Goal: Transaction & Acquisition: Purchase product/service

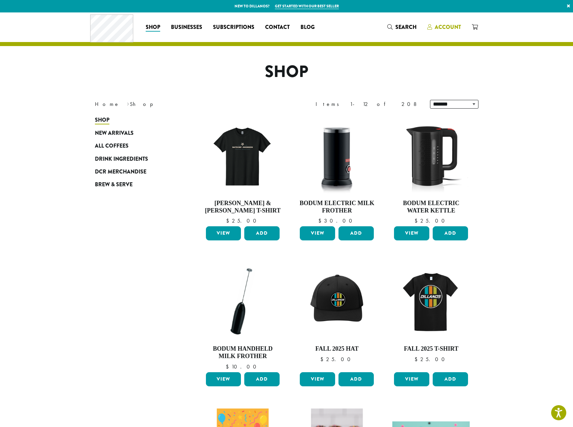
click at [443, 29] on span "Account" at bounding box center [447, 27] width 26 height 8
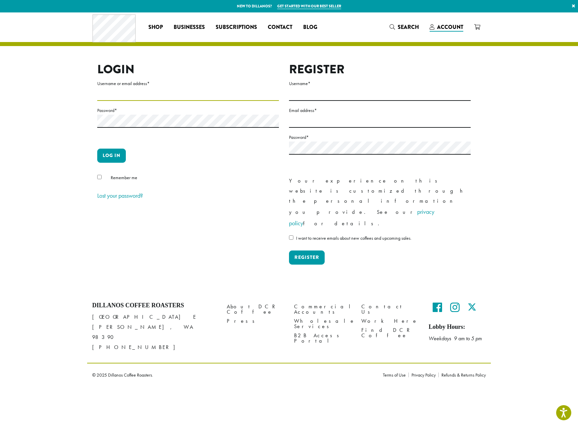
click at [172, 100] on input "Username or email address *" at bounding box center [188, 94] width 182 height 13
click at [127, 97] on input "Username or email address *" at bounding box center [188, 94] width 182 height 13
type input "**********"
click at [97, 149] on button "Log in" at bounding box center [111, 156] width 29 height 14
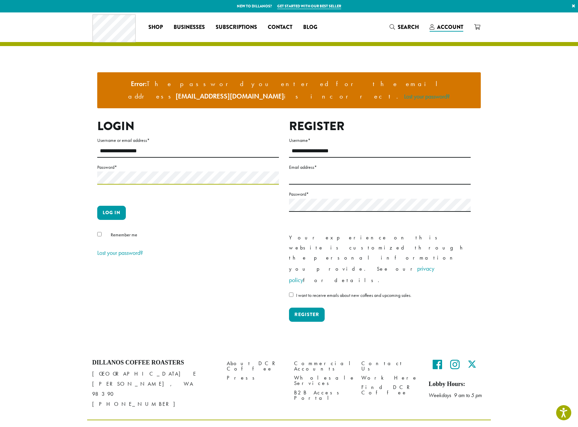
click at [97, 206] on button "Log in" at bounding box center [111, 213] width 29 height 14
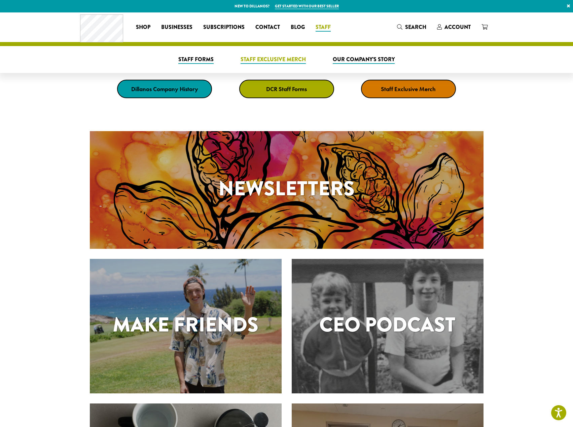
click at [292, 60] on span "Staff Exclusive Merch" at bounding box center [272, 59] width 65 height 8
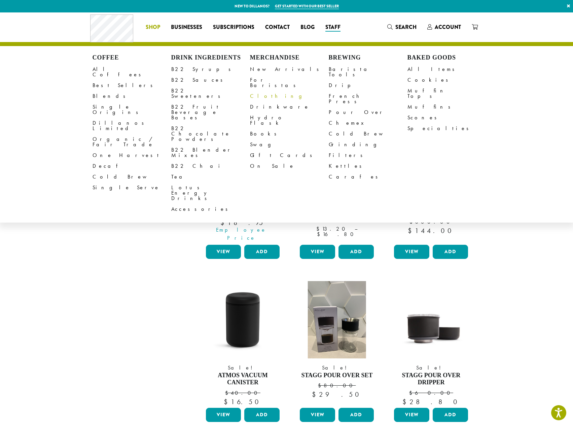
click at [281, 93] on link "Clothing" at bounding box center [289, 96] width 79 height 11
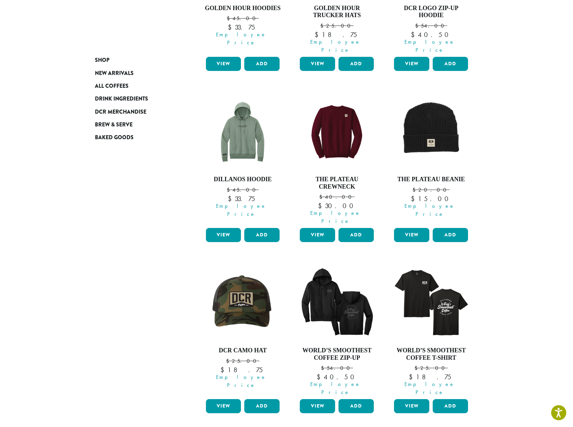
scroll to position [437, 0]
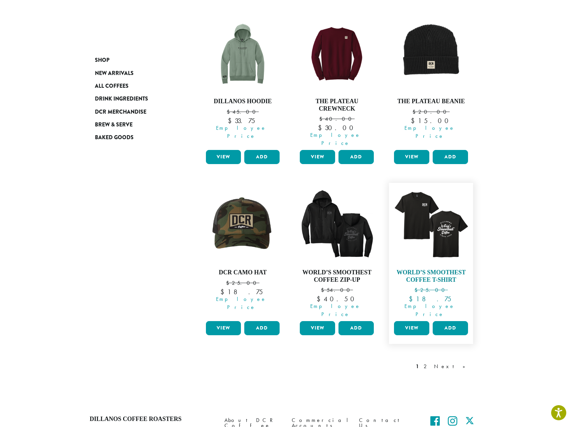
click at [447, 219] on img at bounding box center [430, 224] width 77 height 77
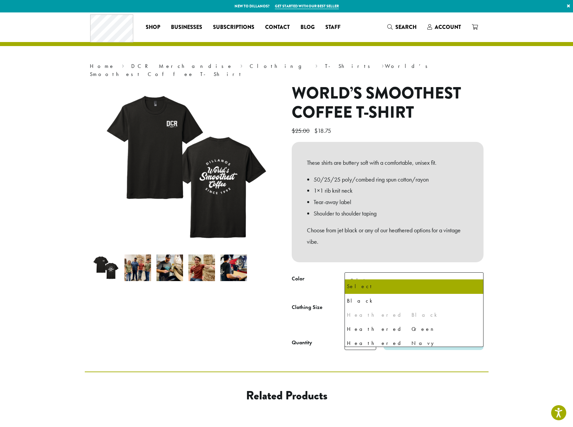
click at [478, 275] on b at bounding box center [474, 281] width 16 height 16
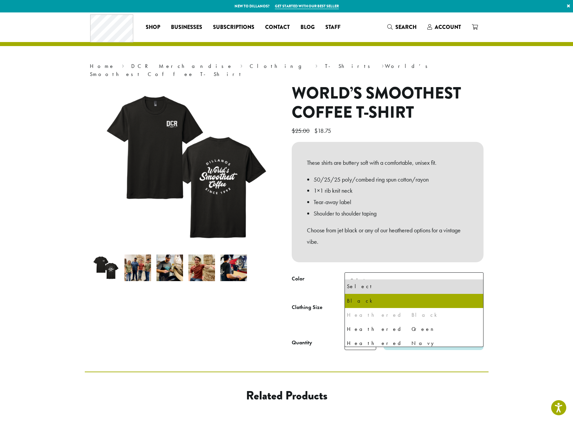
scroll to position [17, 0]
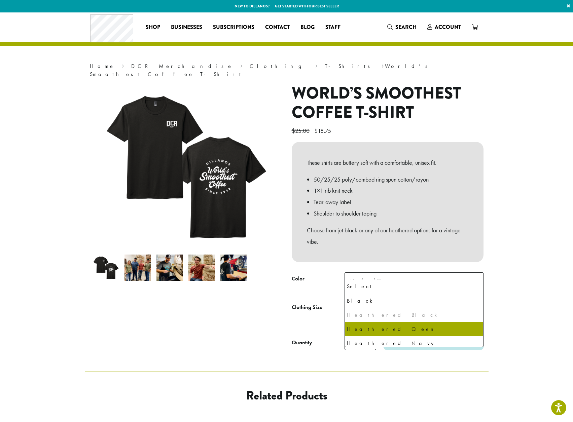
click at [438, 272] on span "Heathered Green" at bounding box center [413, 280] width 139 height 16
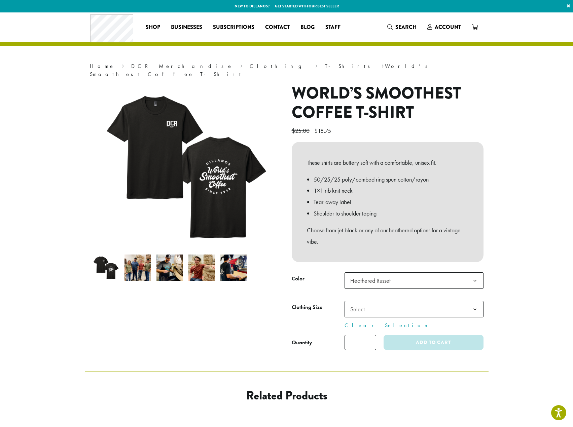
click at [130, 263] on img at bounding box center [137, 268] width 27 height 27
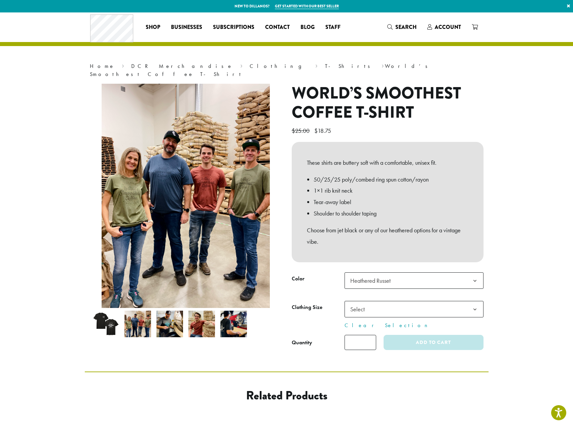
click at [413, 274] on span "Heathered Russet" at bounding box center [413, 280] width 139 height 16
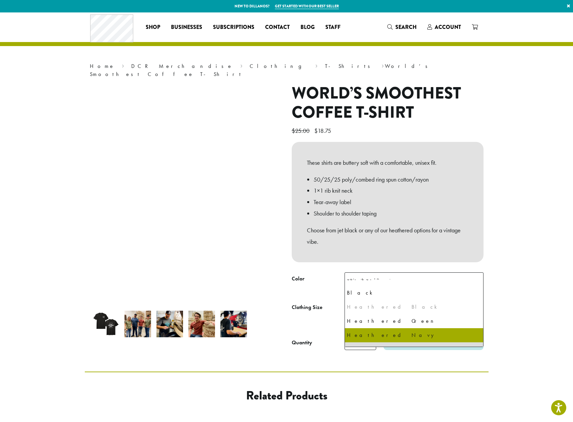
scroll to position [0, 0]
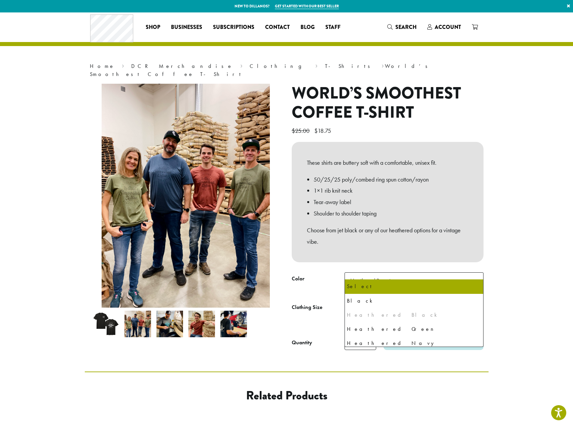
click at [538, 244] on section "**********" at bounding box center [286, 191] width 573 height 359
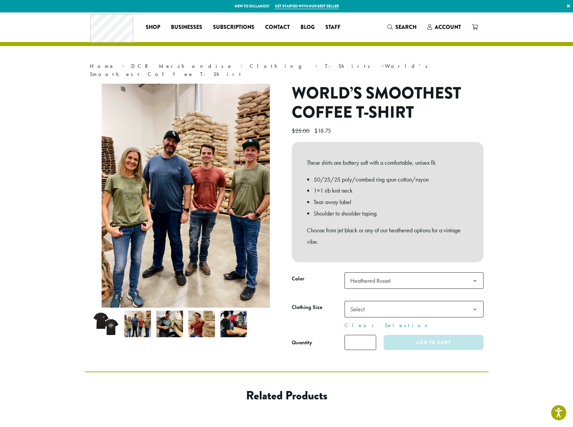
click at [372, 277] on span "Heathered Russet" at bounding box center [370, 281] width 40 height 8
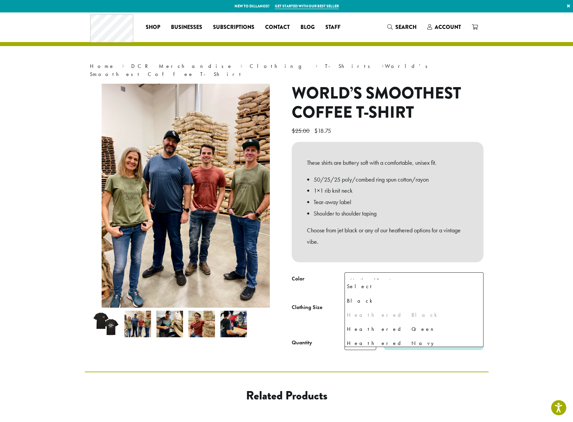
scroll to position [17, 0]
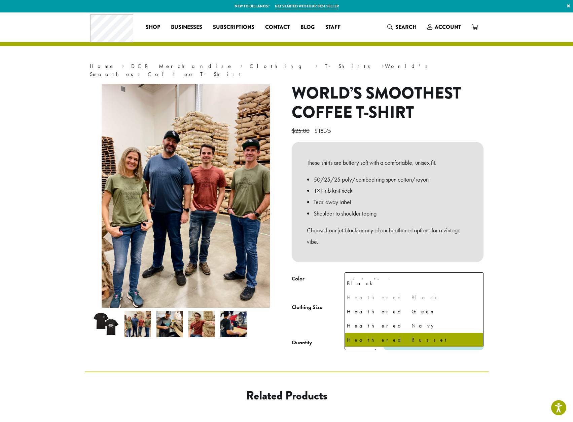
click at [372, 277] on span "Heathered Russet" at bounding box center [370, 281] width 40 height 8
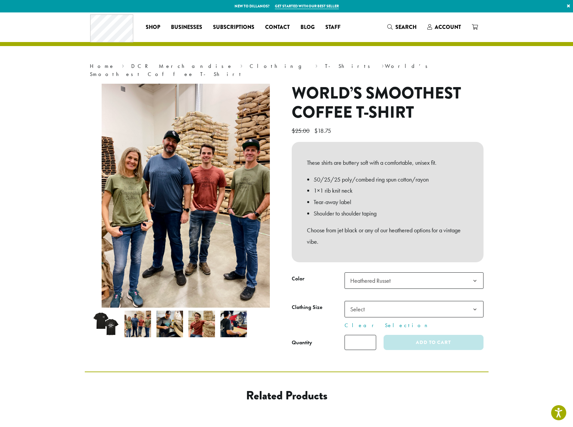
click at [176, 318] on img at bounding box center [169, 324] width 27 height 27
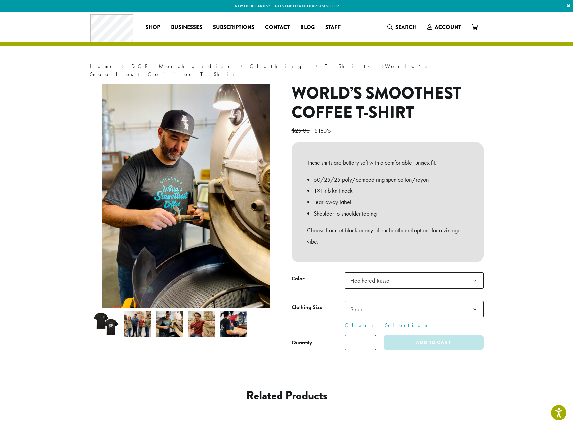
click at [145, 322] on img at bounding box center [137, 324] width 27 height 27
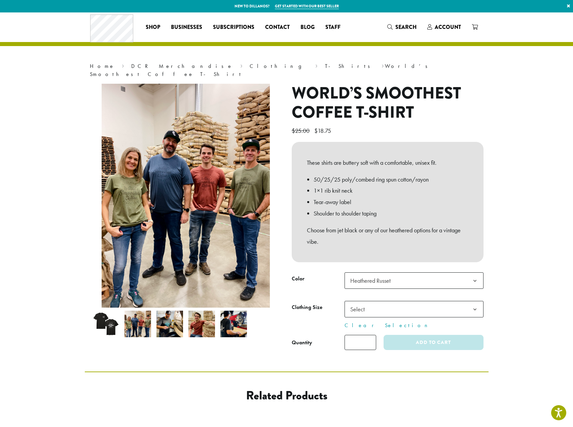
click at [160, 322] on img at bounding box center [169, 324] width 27 height 27
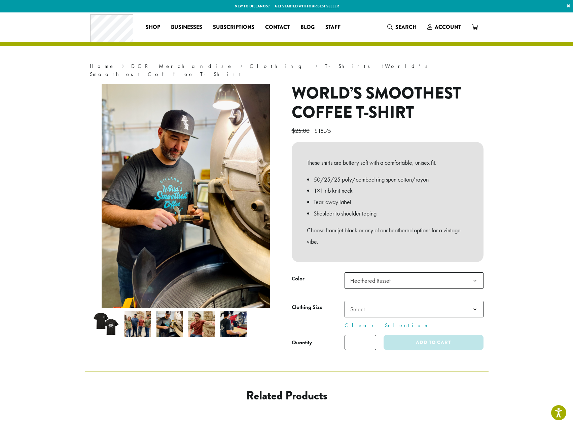
click at [439, 272] on span "Heathered Russet" at bounding box center [413, 280] width 139 height 16
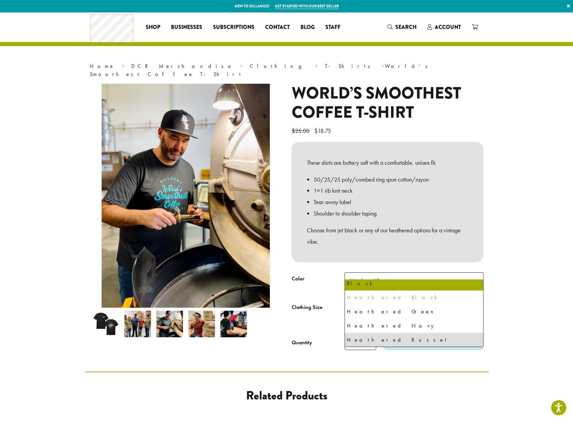
click at [233, 322] on img at bounding box center [233, 324] width 27 height 27
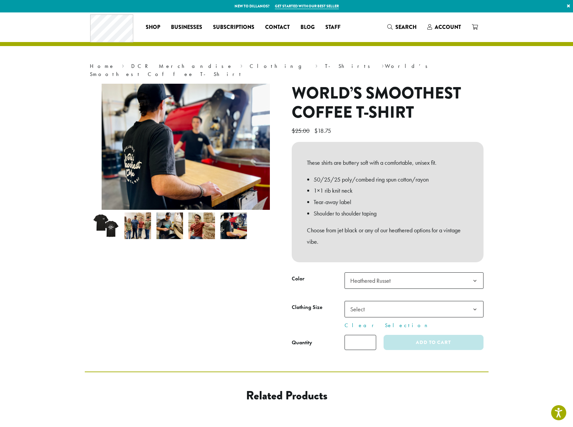
click at [204, 222] on img at bounding box center [201, 226] width 27 height 27
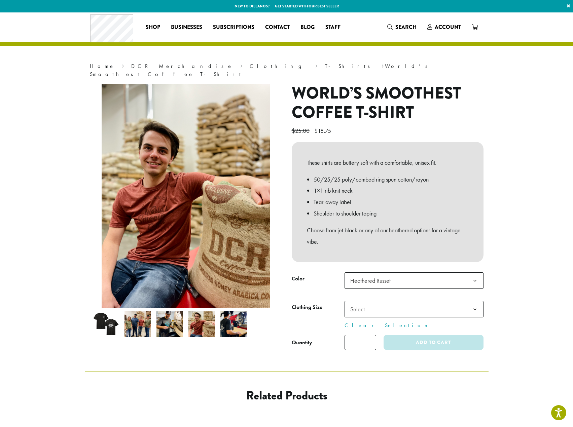
click at [509, 344] on section "**********" at bounding box center [286, 191] width 573 height 359
click at [530, 289] on section "**********" at bounding box center [286, 191] width 573 height 359
click at [520, 294] on section "**********" at bounding box center [286, 191] width 573 height 359
click at [391, 274] on span "Heathered Russet" at bounding box center [372, 280] width 50 height 13
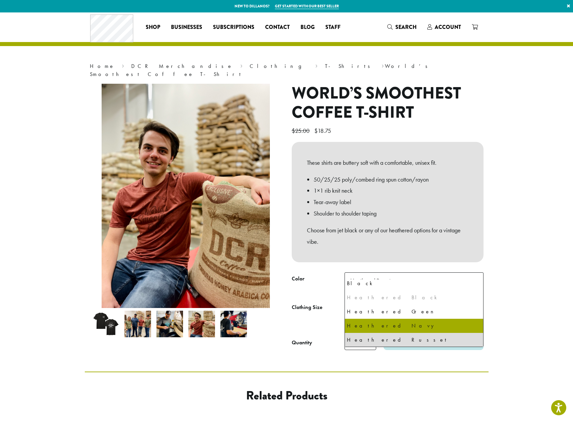
scroll to position [0, 0]
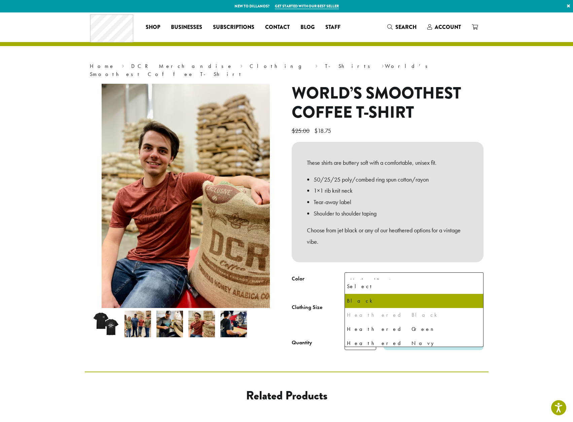
select select "*****"
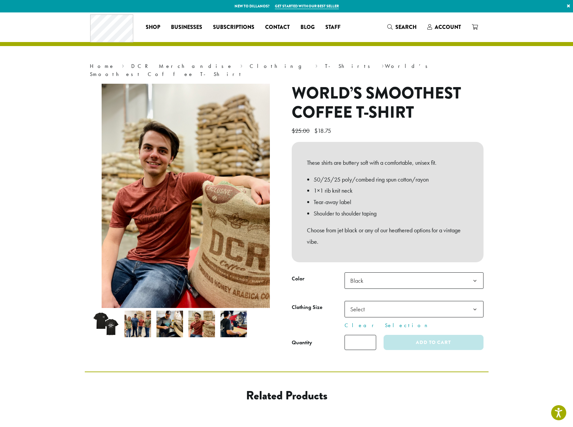
click at [420, 274] on span "Black" at bounding box center [413, 280] width 139 height 16
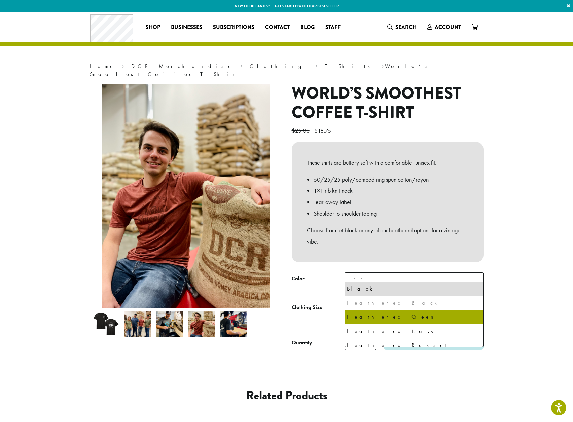
scroll to position [17, 0]
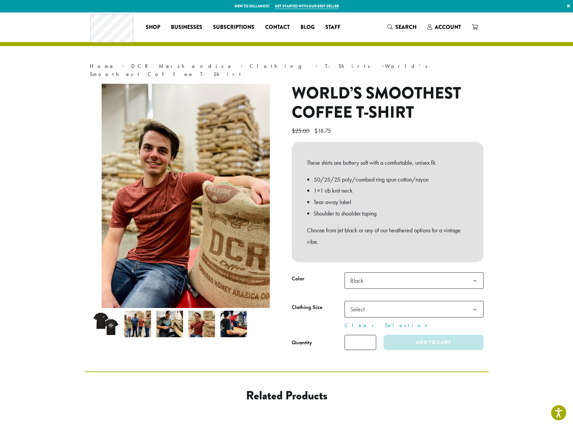
click at [230, 317] on img at bounding box center [233, 324] width 27 height 27
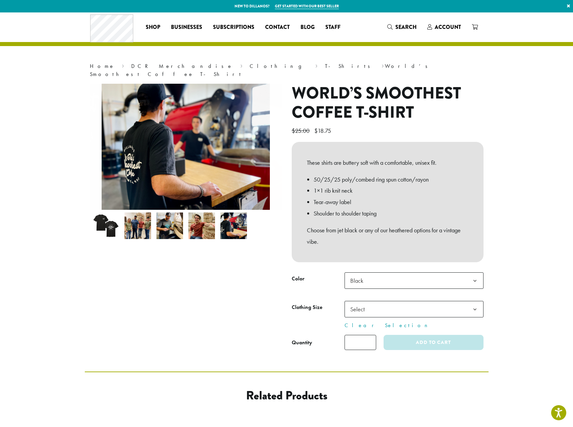
click at [165, 221] on img at bounding box center [169, 226] width 27 height 27
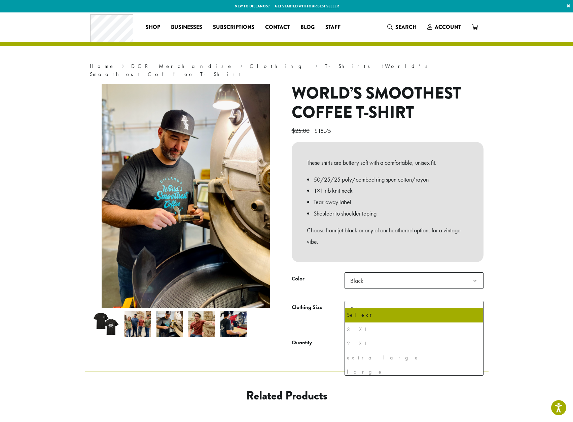
click at [435, 301] on span "Select" at bounding box center [413, 309] width 139 height 16
click at [418, 263] on div "**********" at bounding box center [387, 220] width 202 height 272
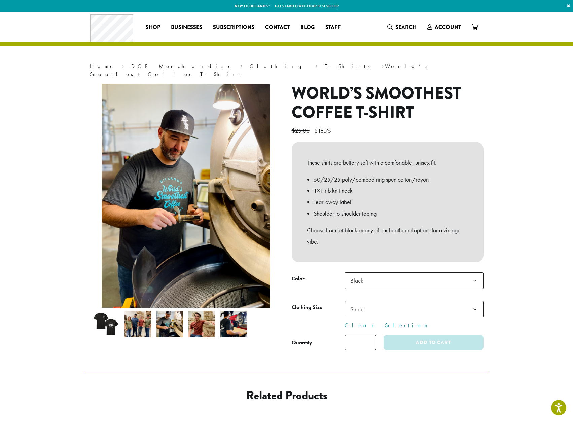
click at [418, 272] on span "Black" at bounding box center [413, 280] width 139 height 16
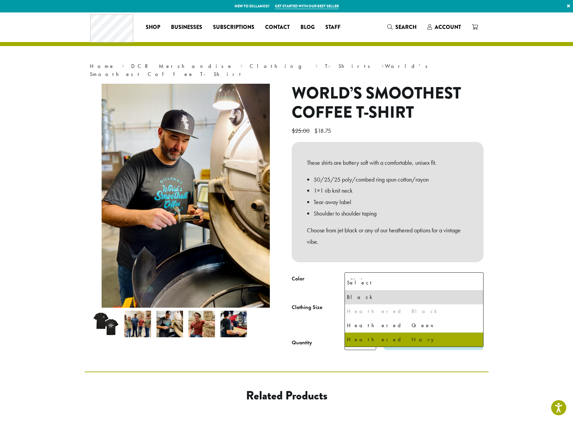
scroll to position [0, 0]
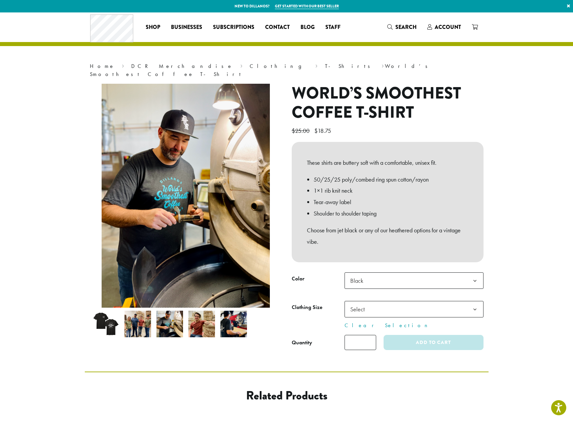
click at [478, 278] on b at bounding box center [474, 281] width 16 height 16
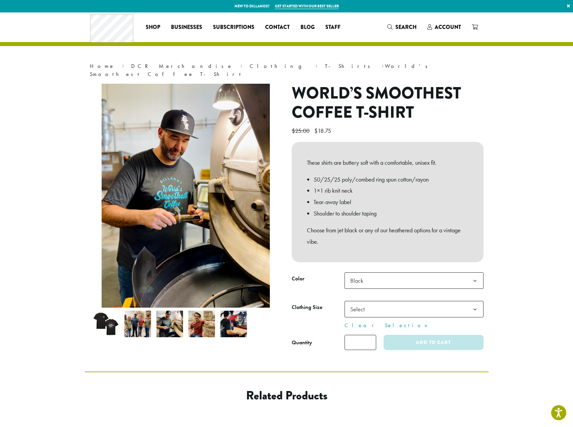
click at [497, 279] on section "**********" at bounding box center [286, 191] width 573 height 359
click at [474, 276] on b at bounding box center [474, 281] width 16 height 16
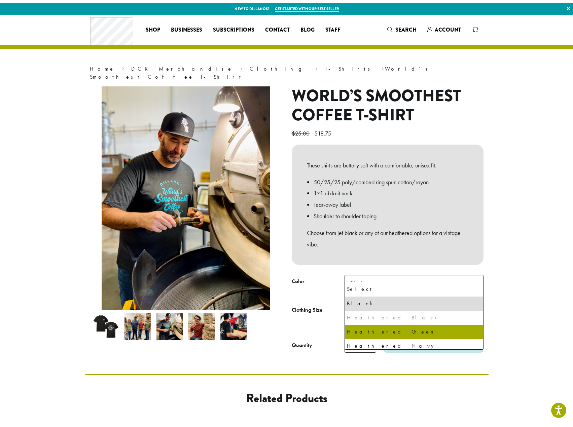
scroll to position [17, 0]
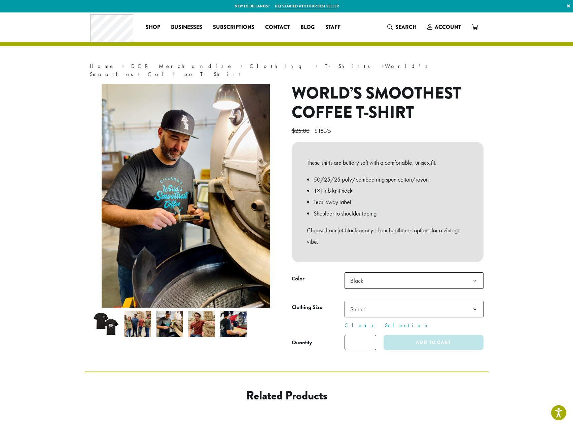
click at [499, 329] on section "**********" at bounding box center [286, 191] width 573 height 359
click at [468, 277] on b at bounding box center [474, 281] width 16 height 16
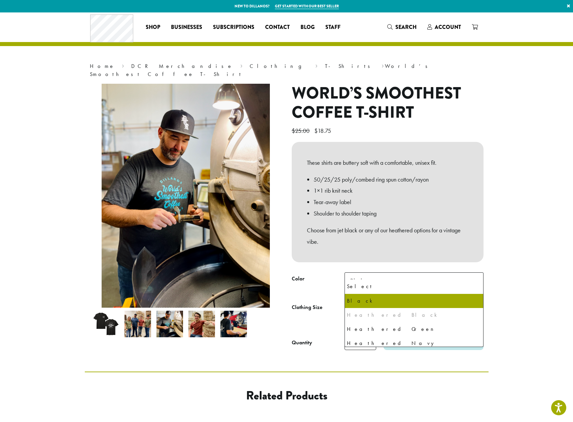
click at [504, 319] on section "**********" at bounding box center [286, 191] width 573 height 359
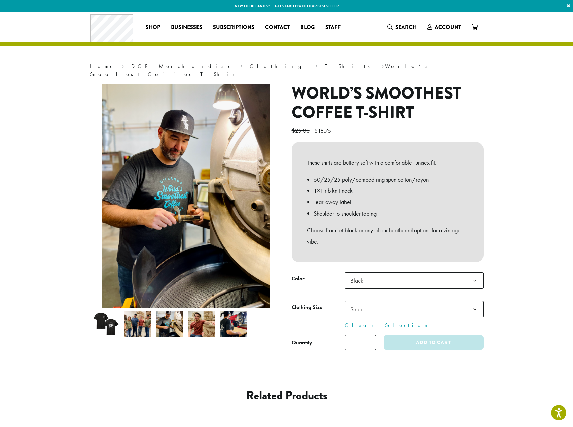
click at [560, 154] on section "**********" at bounding box center [286, 191] width 573 height 359
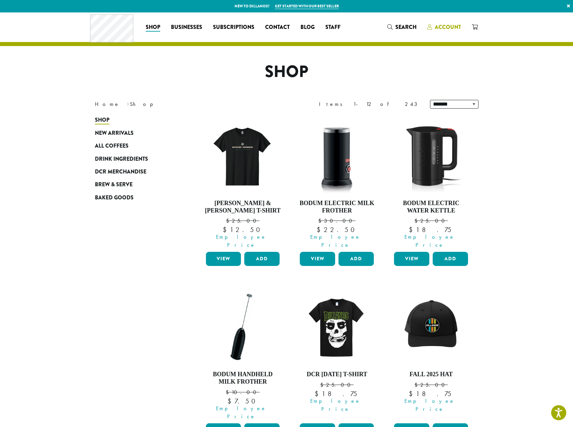
click at [437, 24] on span "Account" at bounding box center [447, 27] width 26 height 8
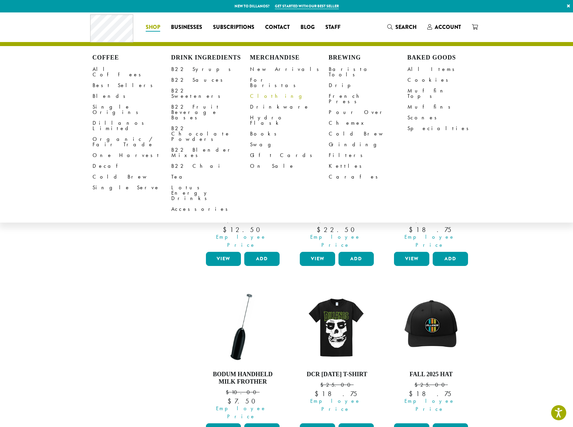
click at [263, 93] on link "Clothing" at bounding box center [289, 96] width 79 height 11
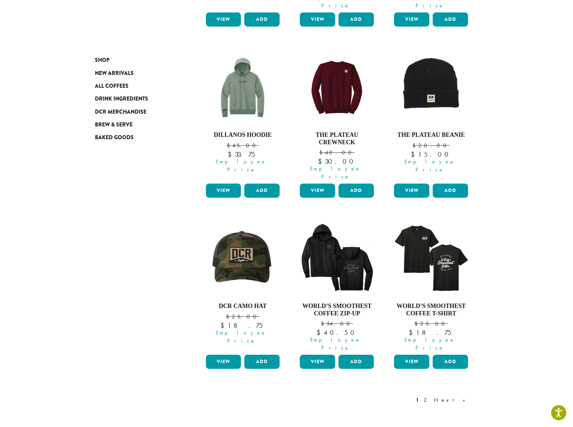
scroll to position [476, 0]
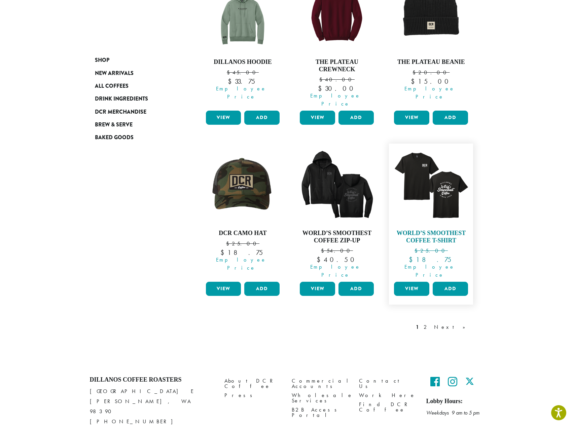
click at [455, 177] on img at bounding box center [430, 185] width 77 height 77
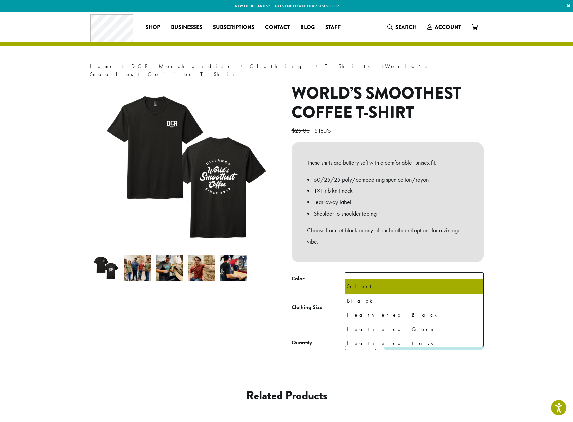
click at [383, 272] on span "Select" at bounding box center [413, 280] width 139 height 16
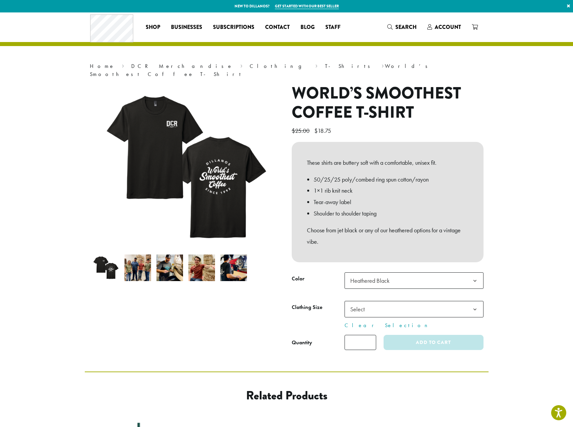
click at [165, 263] on img at bounding box center [169, 268] width 27 height 27
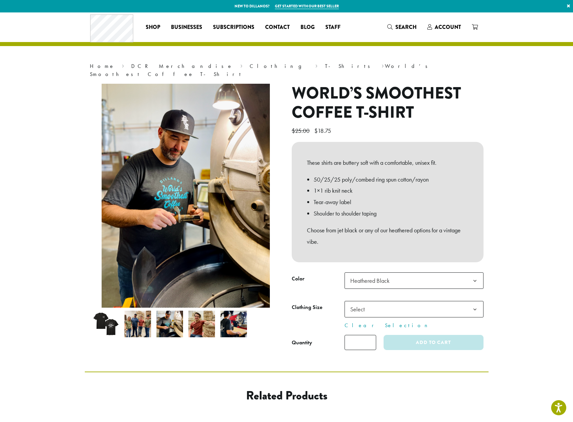
click at [369, 278] on span "Heathered Black" at bounding box center [371, 280] width 49 height 13
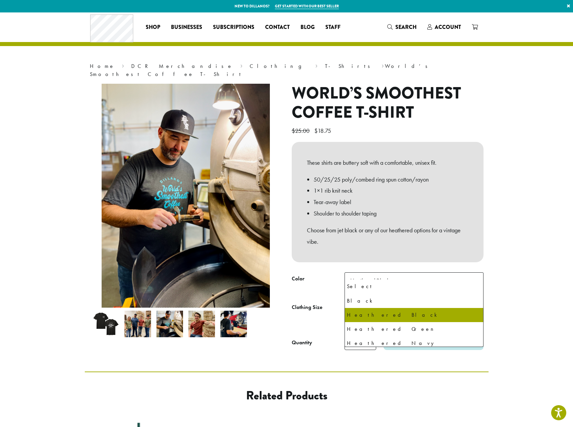
click at [322, 316] on th "Clothing Size" at bounding box center [318, 315] width 53 height 29
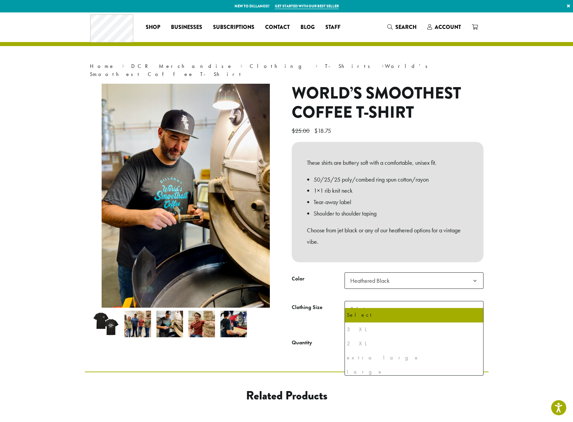
click at [370, 303] on span "Select" at bounding box center [359, 309] width 24 height 13
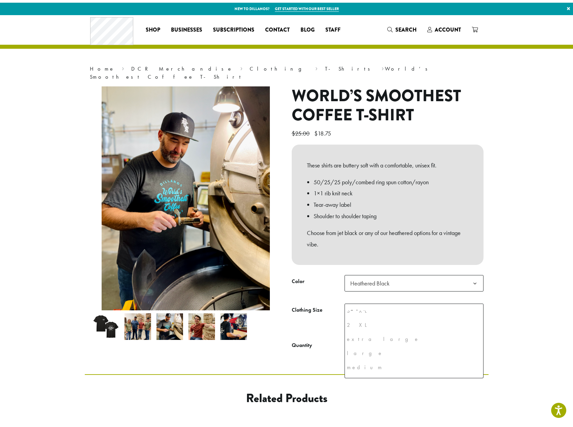
scroll to position [32, 0]
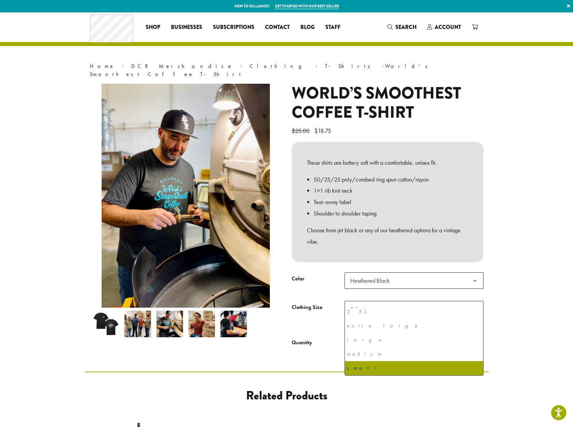
select select "**********"
select select "*****"
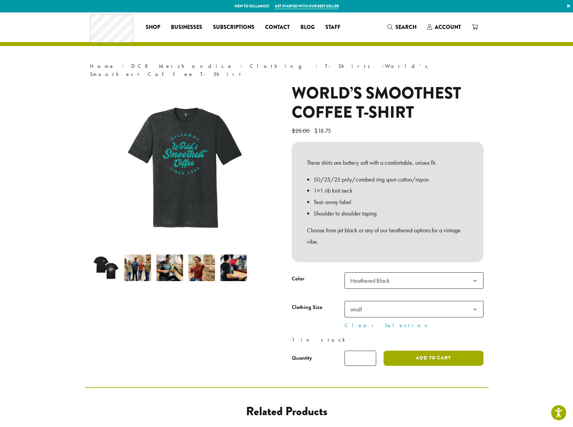
click at [435, 351] on button "Add to cart" at bounding box center [433, 358] width 100 height 15
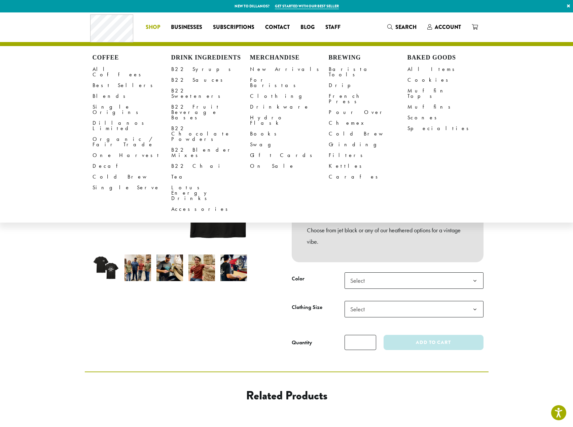
click at [147, 29] on span "Shop" at bounding box center [153, 27] width 14 height 8
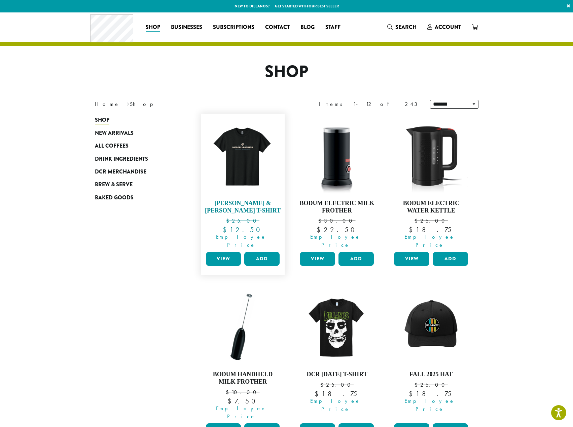
click at [234, 139] on img at bounding box center [242, 155] width 77 height 77
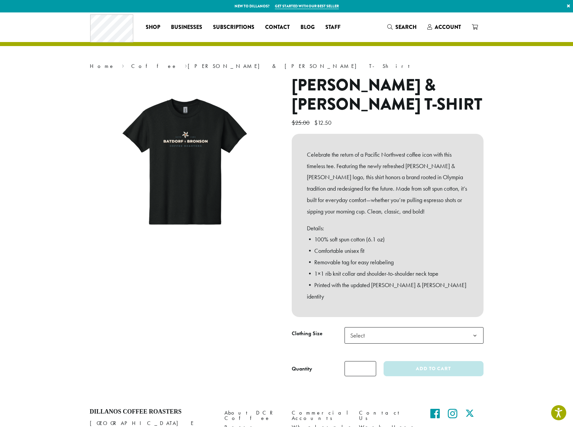
click at [470, 328] on b at bounding box center [474, 336] width 16 height 16
click at [510, 284] on section "**********" at bounding box center [286, 205] width 573 height 386
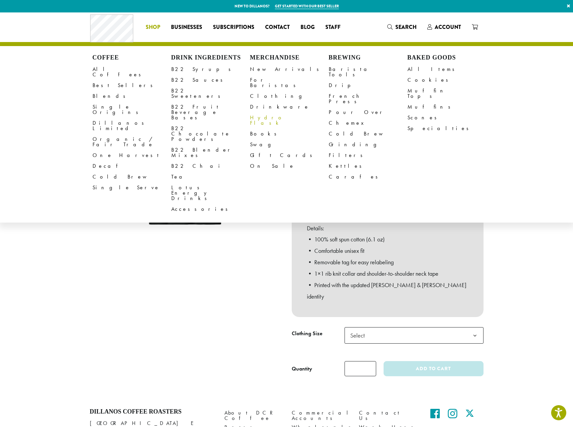
click at [262, 112] on link "Hydro Flask" at bounding box center [289, 120] width 79 height 16
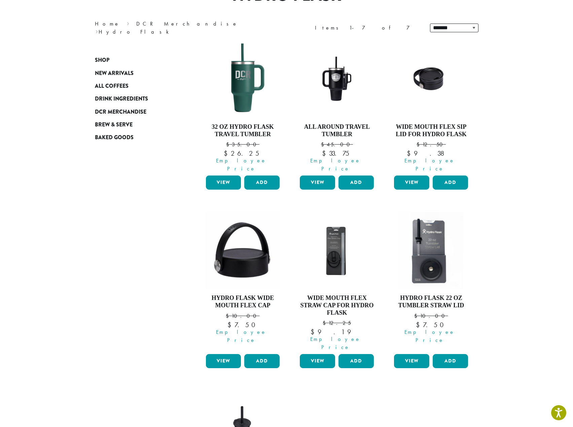
scroll to position [34, 0]
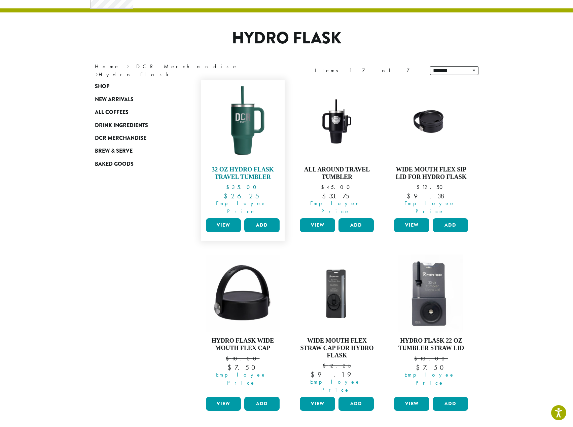
click at [268, 168] on h4 "32 oz Hydro Flask Travel Tumbler" at bounding box center [242, 173] width 77 height 14
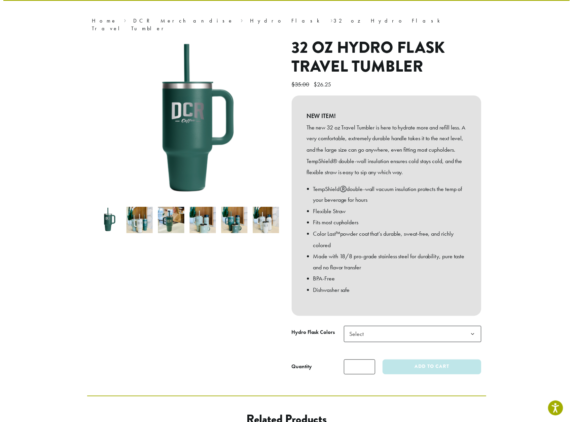
scroll to position [101, 0]
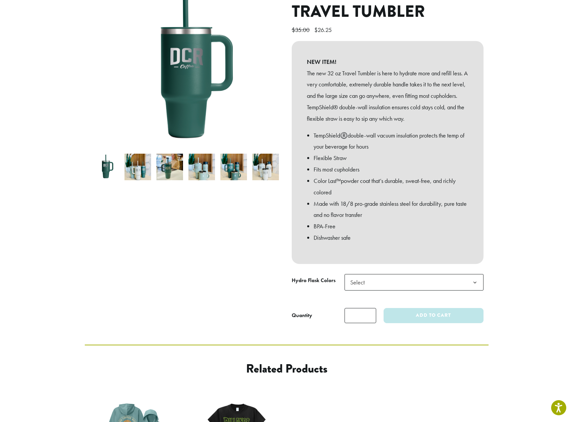
click at [431, 277] on span "Select" at bounding box center [413, 282] width 139 height 16
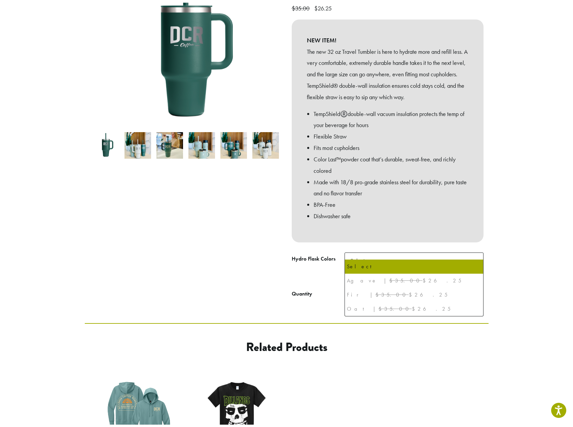
scroll to position [67, 0]
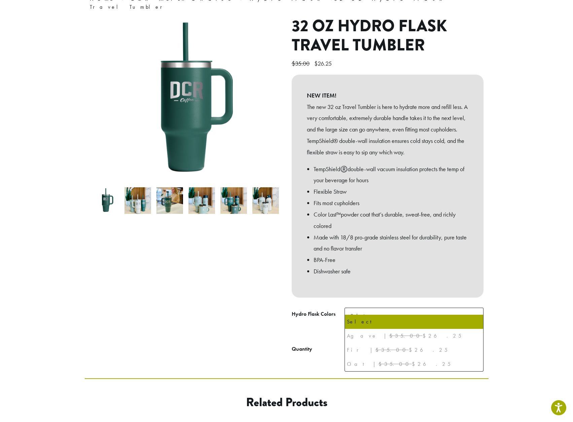
click at [497, 282] on section "Home › DCR Merchandise › Hydro Flask › 32 oz Hydro Flask Travel Tumbler 32 oz H…" at bounding box center [286, 161] width 573 height 433
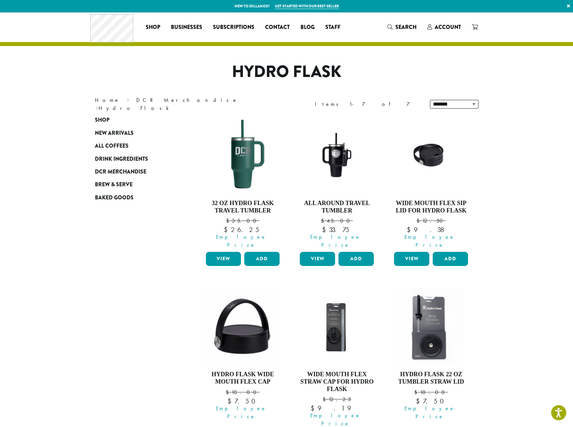
click at [541, 103] on section "**********" at bounding box center [286, 344] width 573 height 665
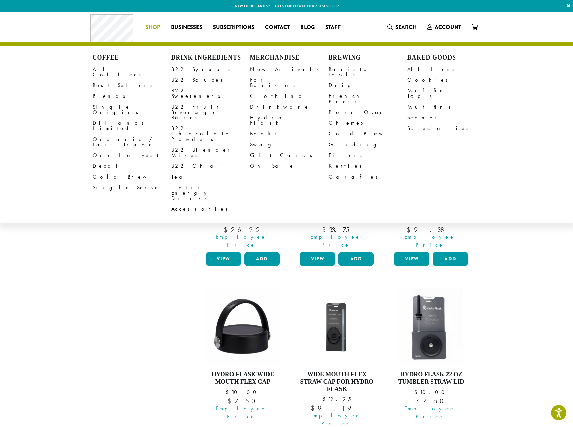
click at [149, 28] on span "Shop" at bounding box center [153, 27] width 14 height 8
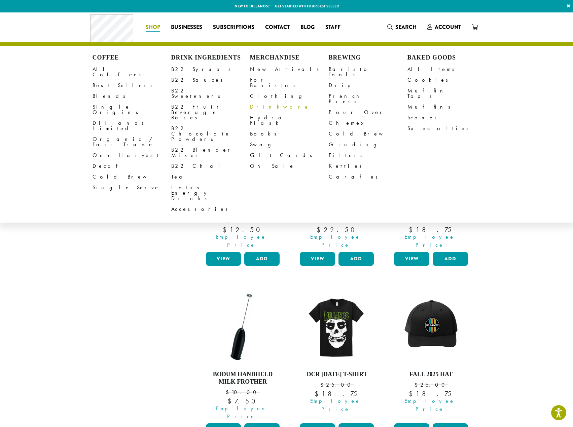
click at [259, 103] on link "Drinkware" at bounding box center [289, 107] width 79 height 11
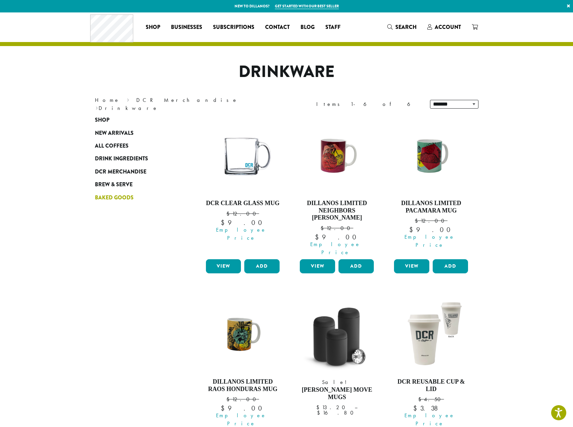
click at [119, 196] on span "Baked Goods" at bounding box center [114, 198] width 39 height 8
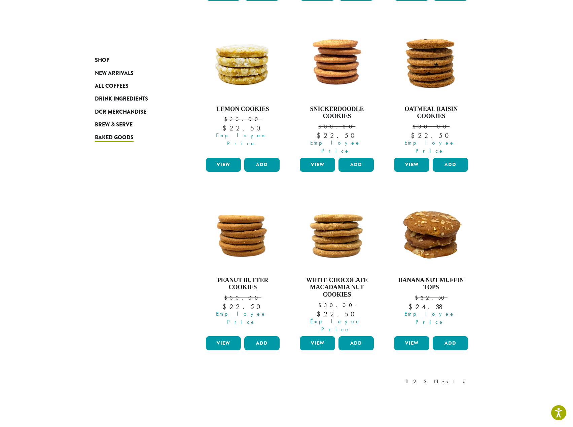
scroll to position [437, 0]
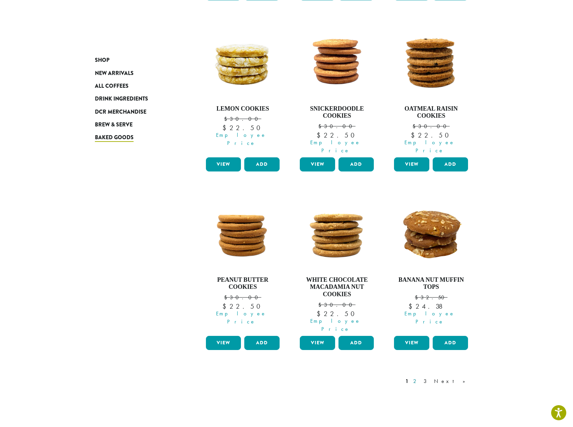
click at [420, 377] on link "2" at bounding box center [416, 381] width 8 height 8
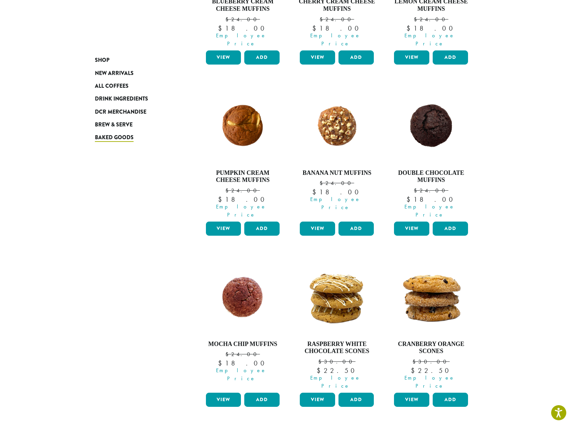
scroll to position [445, 0]
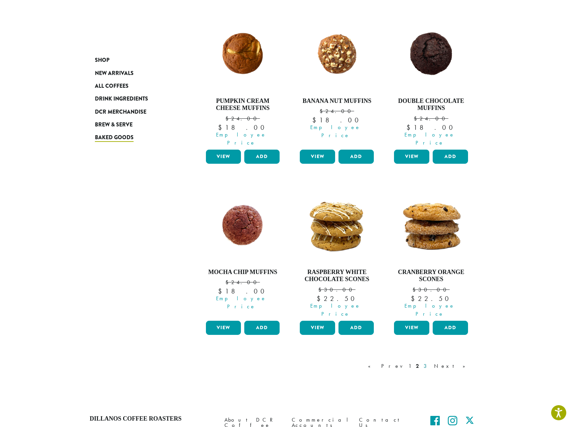
click at [430, 362] on link "3" at bounding box center [426, 366] width 8 height 8
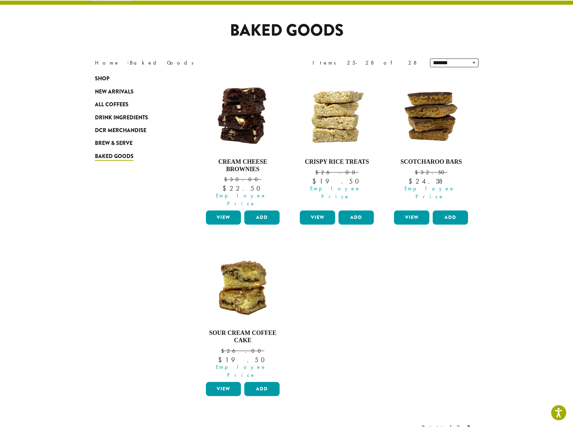
scroll to position [75, 0]
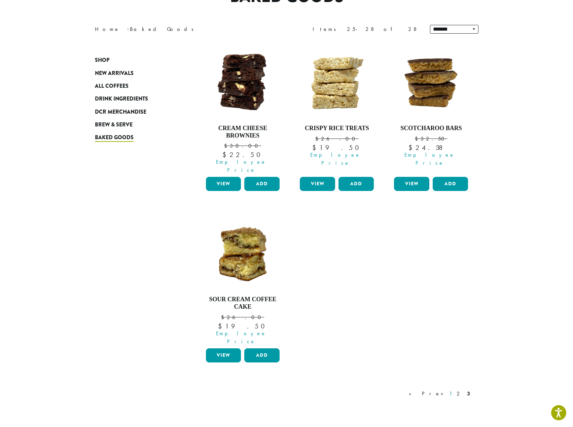
click at [453, 390] on link "1" at bounding box center [450, 394] width 5 height 8
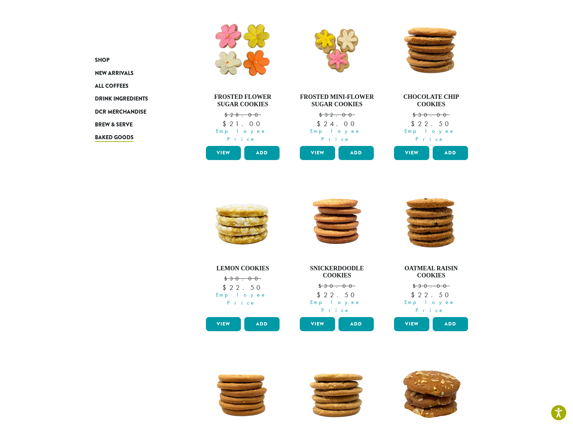
scroll to position [378, 0]
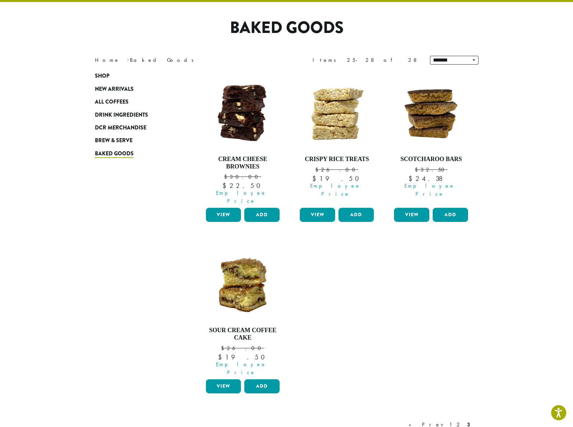
scroll to position [41, 0]
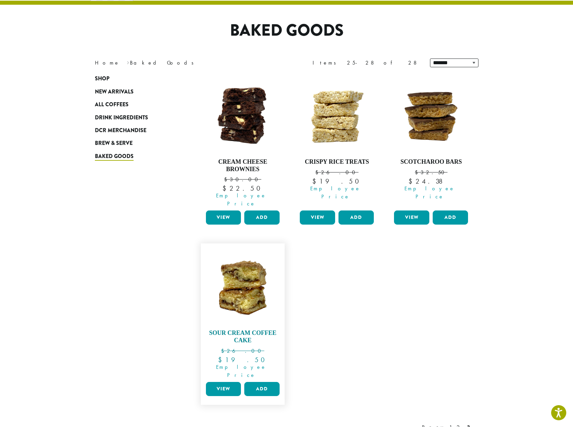
click at [271, 320] on link "Sour Cream Coffee Cake $ 26.00 Original price was: $26.00. $ 19.50 Current pric…" at bounding box center [242, 313] width 77 height 132
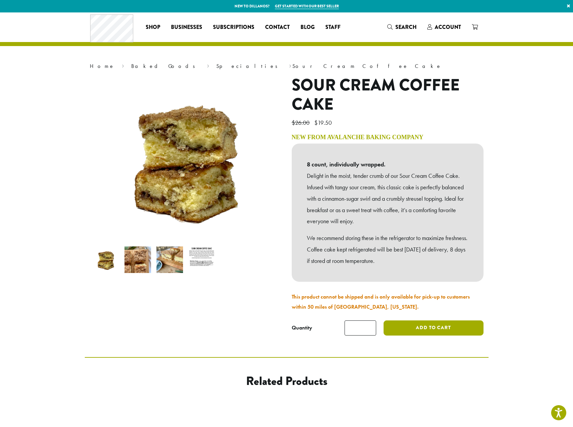
click at [442, 325] on button "Add to cart" at bounding box center [433, 327] width 100 height 15
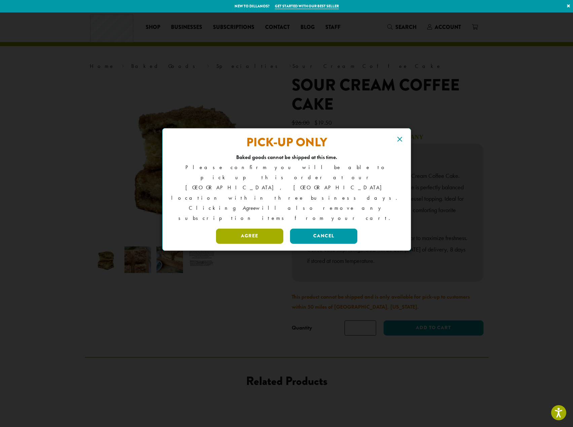
click at [262, 229] on button "Agree" at bounding box center [249, 236] width 67 height 15
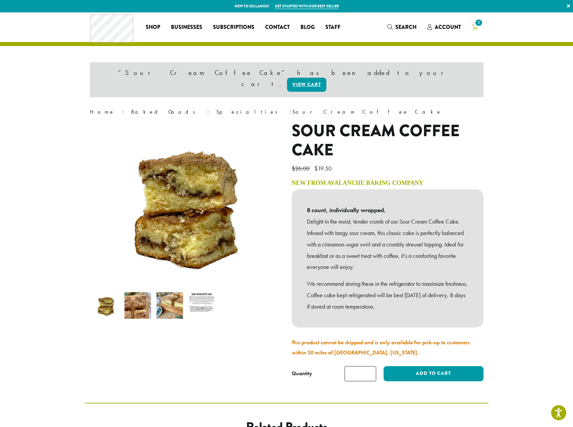
click at [476, 26] on span "1" at bounding box center [478, 22] width 9 height 9
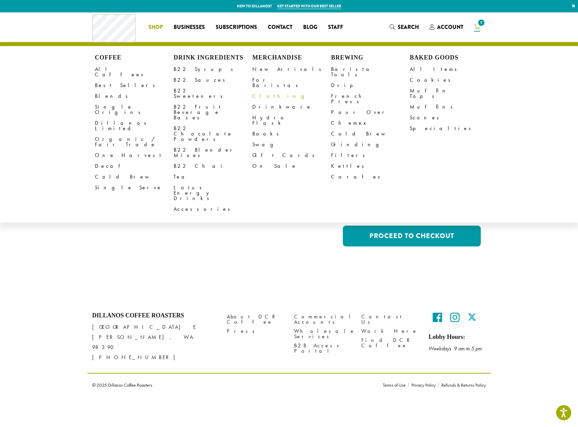
click at [258, 92] on link "Clothing" at bounding box center [291, 96] width 79 height 11
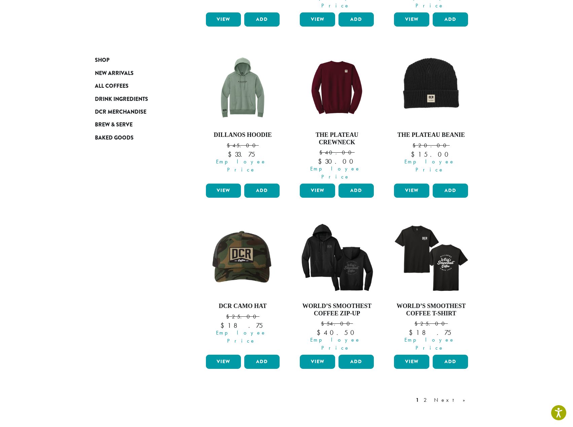
scroll to position [476, 0]
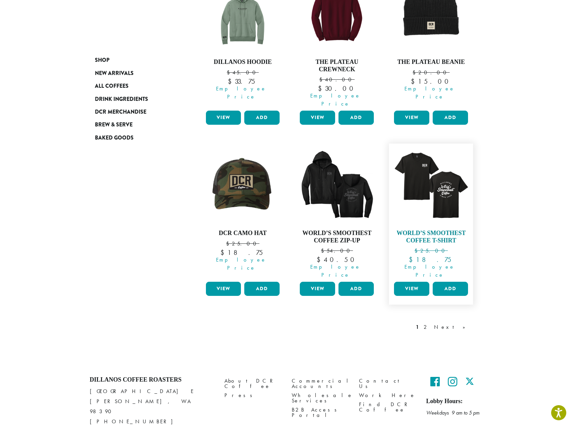
click at [418, 165] on img at bounding box center [430, 185] width 77 height 77
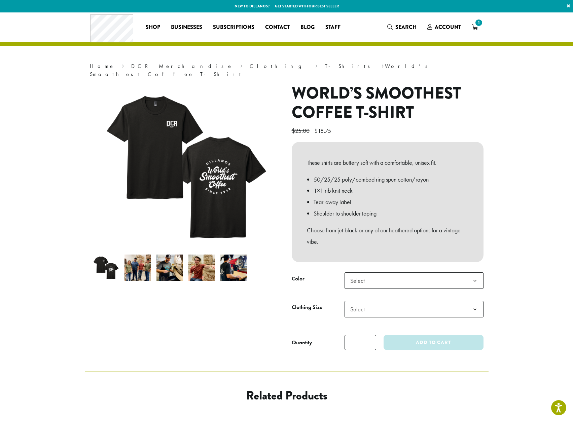
click at [369, 274] on span "Select" at bounding box center [359, 280] width 24 height 13
click at [376, 305] on span "Select" at bounding box center [413, 309] width 139 height 16
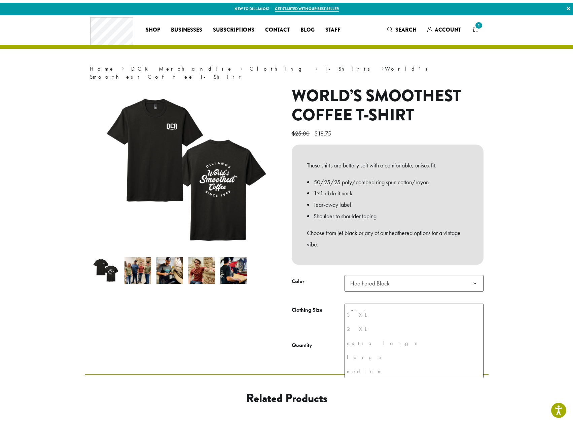
scroll to position [32, 0]
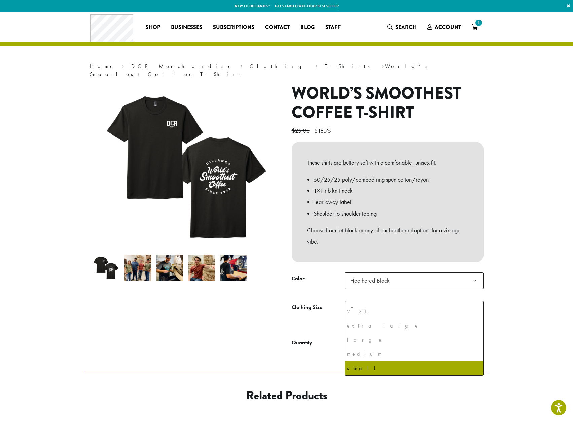
select select "**********"
select select "*****"
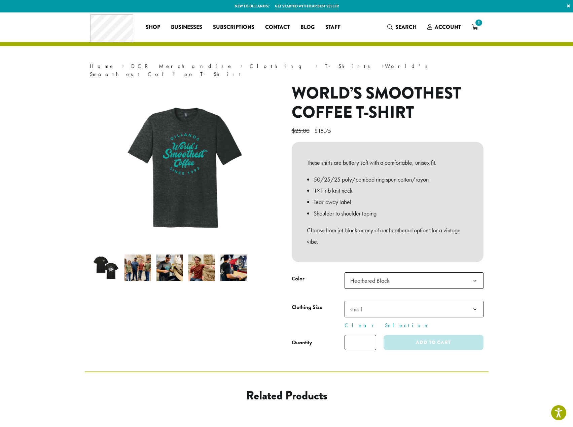
click at [513, 274] on section "**********" at bounding box center [286, 191] width 573 height 359
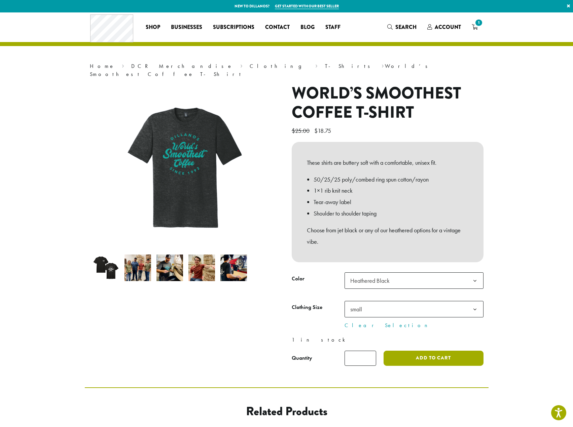
click at [450, 351] on button "Add to cart" at bounding box center [433, 358] width 100 height 15
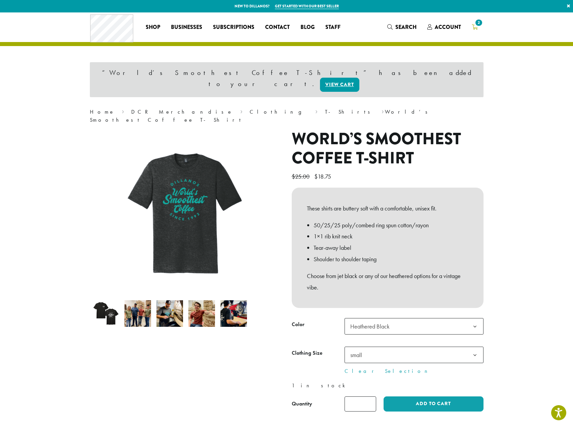
click at [475, 26] on span "2" at bounding box center [478, 22] width 9 height 9
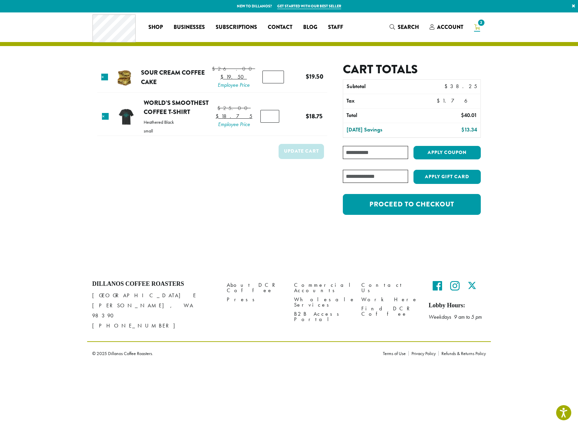
click at [375, 156] on input "Coupon:" at bounding box center [375, 152] width 65 height 13
click at [367, 153] on input "Coupon:" at bounding box center [375, 152] width 65 height 13
type input "**********"
click at [440, 150] on button "Apply coupon" at bounding box center [446, 153] width 67 height 14
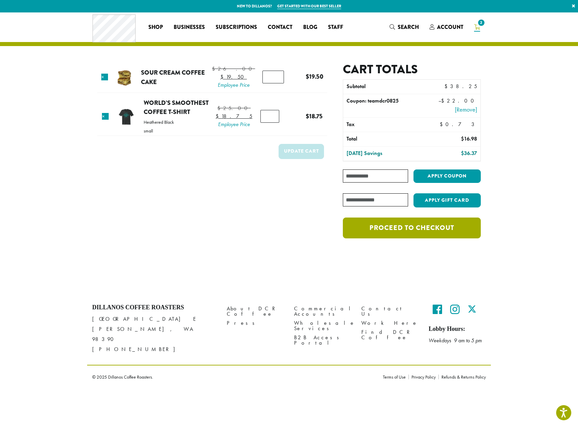
click at [438, 231] on link "Proceed to checkout" at bounding box center [412, 228] width 138 height 21
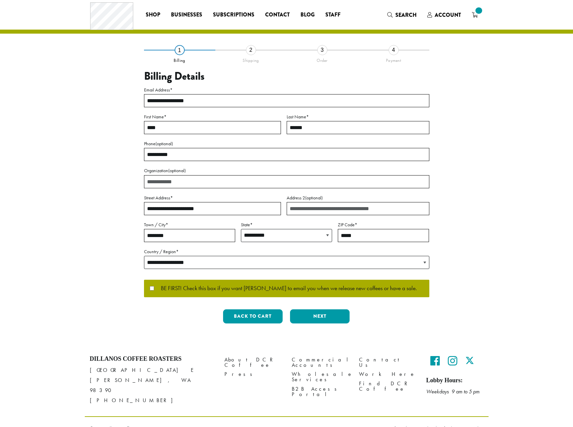
select select "**"
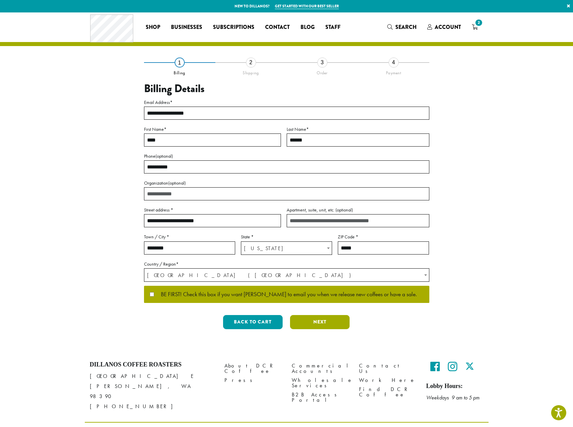
click at [308, 322] on button "Next" at bounding box center [320, 322] width 60 height 14
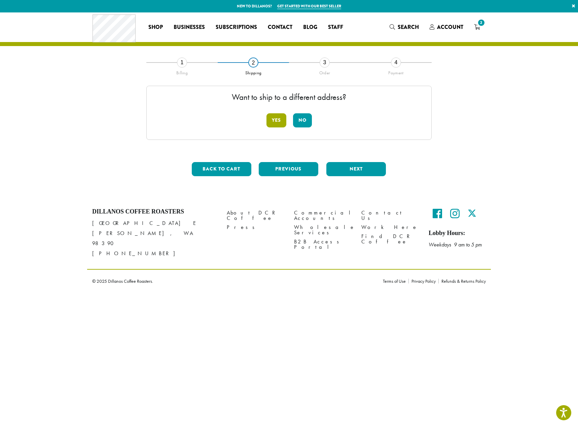
click at [281, 117] on button "Yes" at bounding box center [276, 120] width 20 height 14
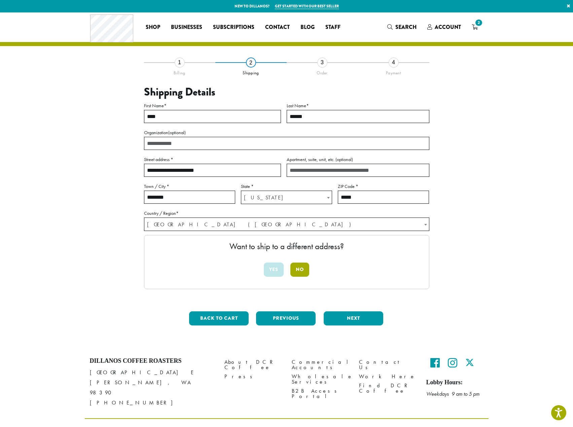
click at [305, 275] on button "No" at bounding box center [299, 270] width 19 height 14
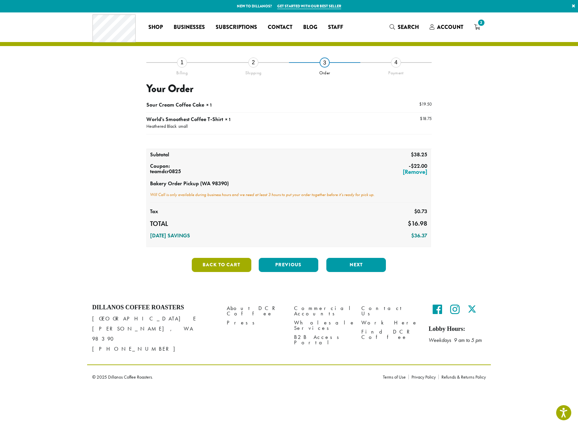
click at [209, 263] on button "Back to cart" at bounding box center [222, 265] width 60 height 14
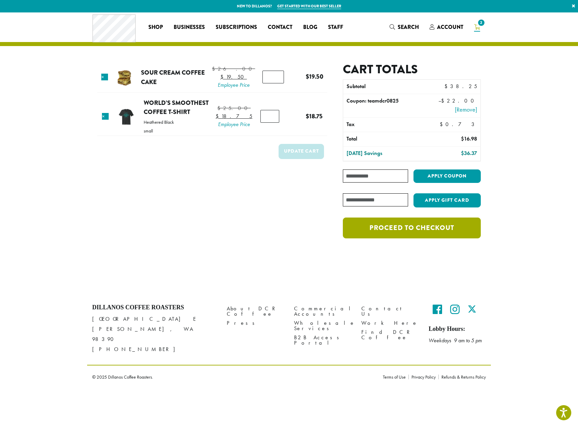
click at [424, 234] on link "Proceed to checkout" at bounding box center [412, 228] width 138 height 21
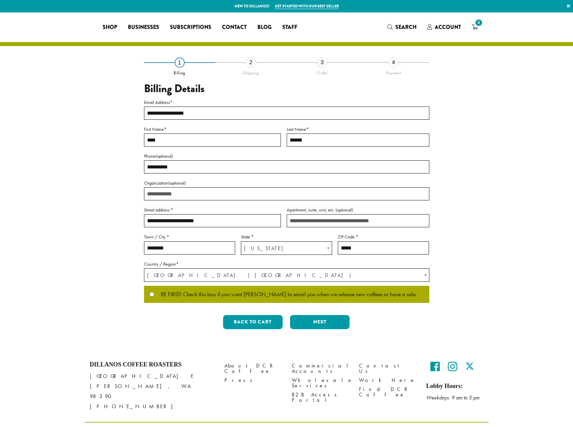
select select "**"
click at [323, 323] on button "Next" at bounding box center [320, 322] width 60 height 14
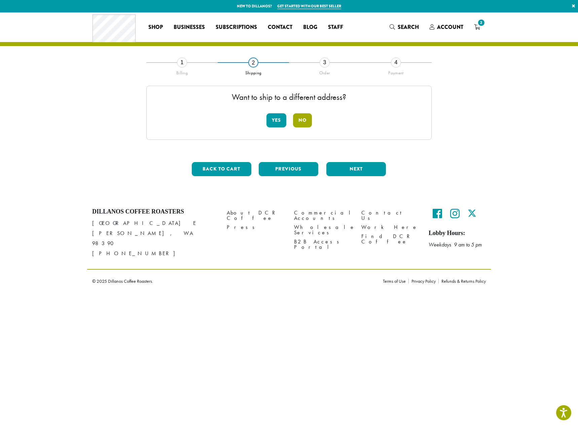
click at [304, 124] on button "No" at bounding box center [302, 120] width 19 height 14
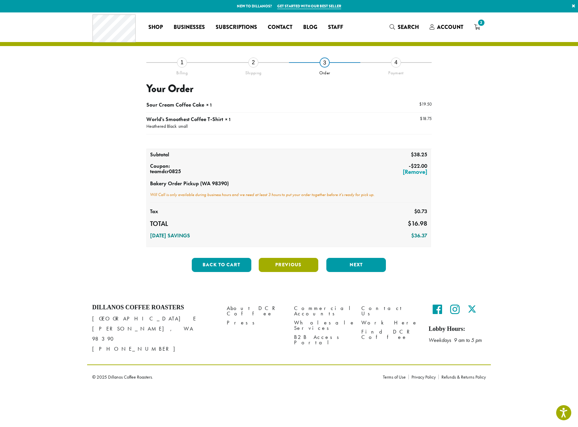
click at [282, 265] on button "Previous" at bounding box center [289, 265] width 60 height 14
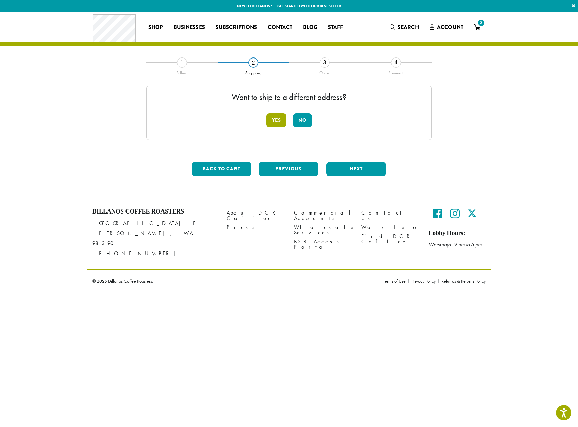
click at [277, 122] on button "Yes" at bounding box center [276, 120] width 20 height 14
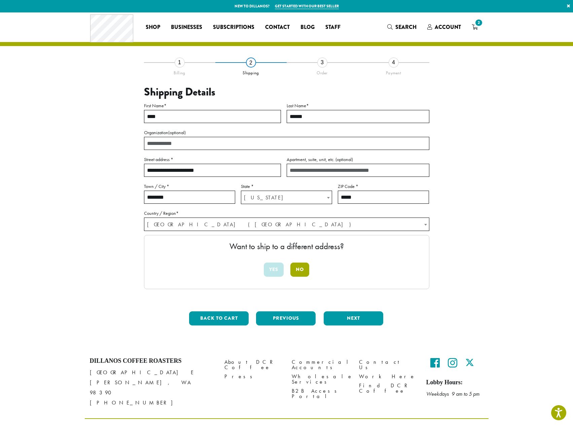
click at [304, 272] on button "No" at bounding box center [299, 270] width 19 height 14
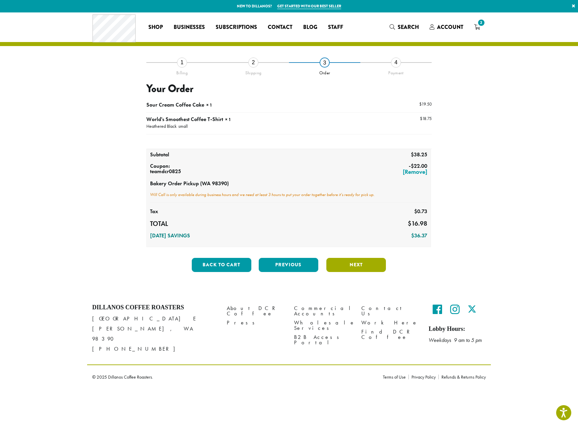
click at [360, 264] on button "Next" at bounding box center [356, 265] width 60 height 14
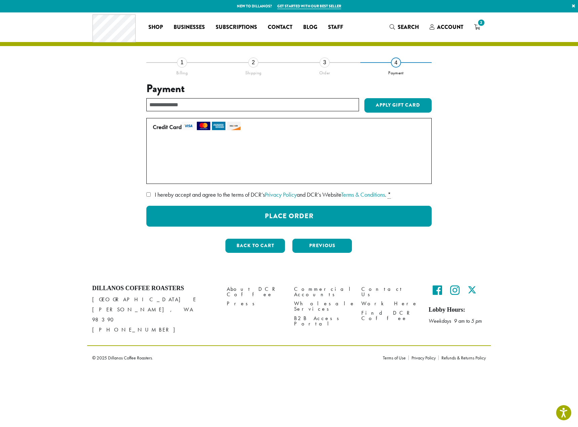
click at [143, 195] on div "**********" at bounding box center [288, 160] width 383 height 196
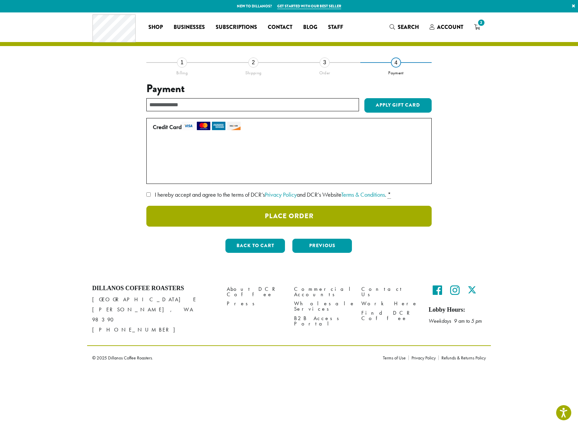
click at [300, 215] on button "Place Order" at bounding box center [288, 216] width 285 height 21
